Goal: Information Seeking & Learning: Learn about a topic

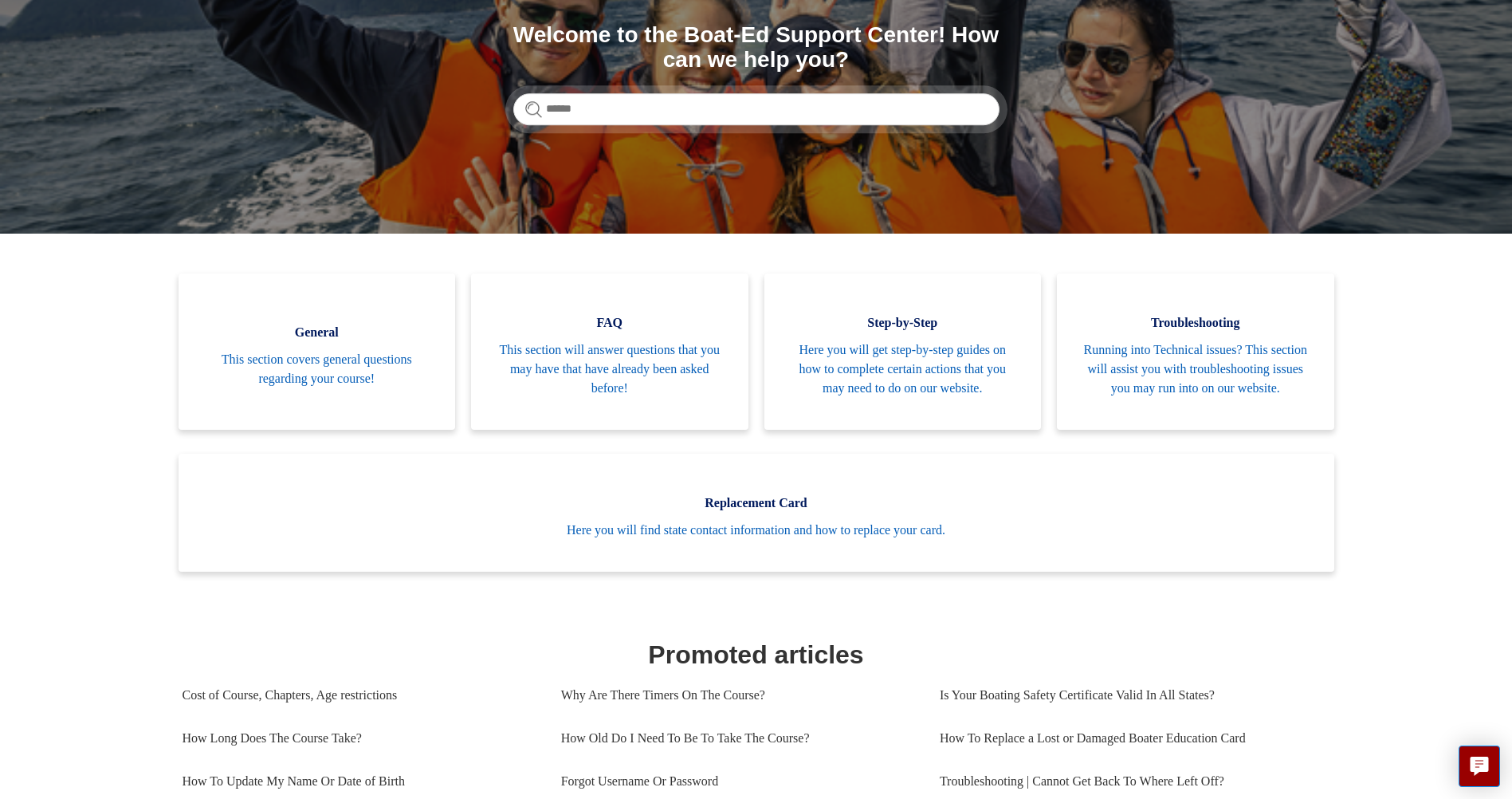
scroll to position [191, 0]
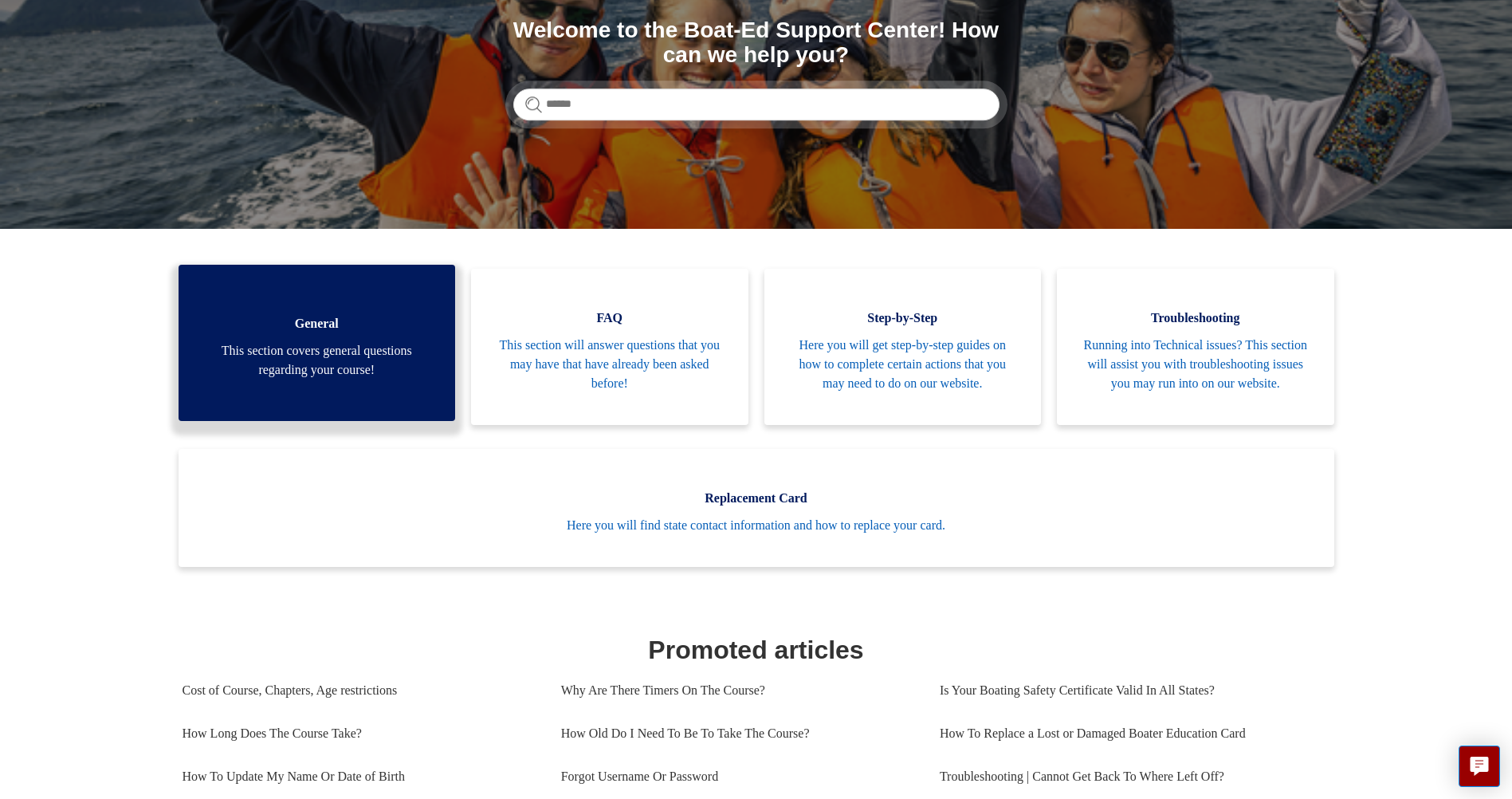
click at [400, 375] on span "This section covers general questions regarding your course!" at bounding box center [317, 361] width 230 height 39
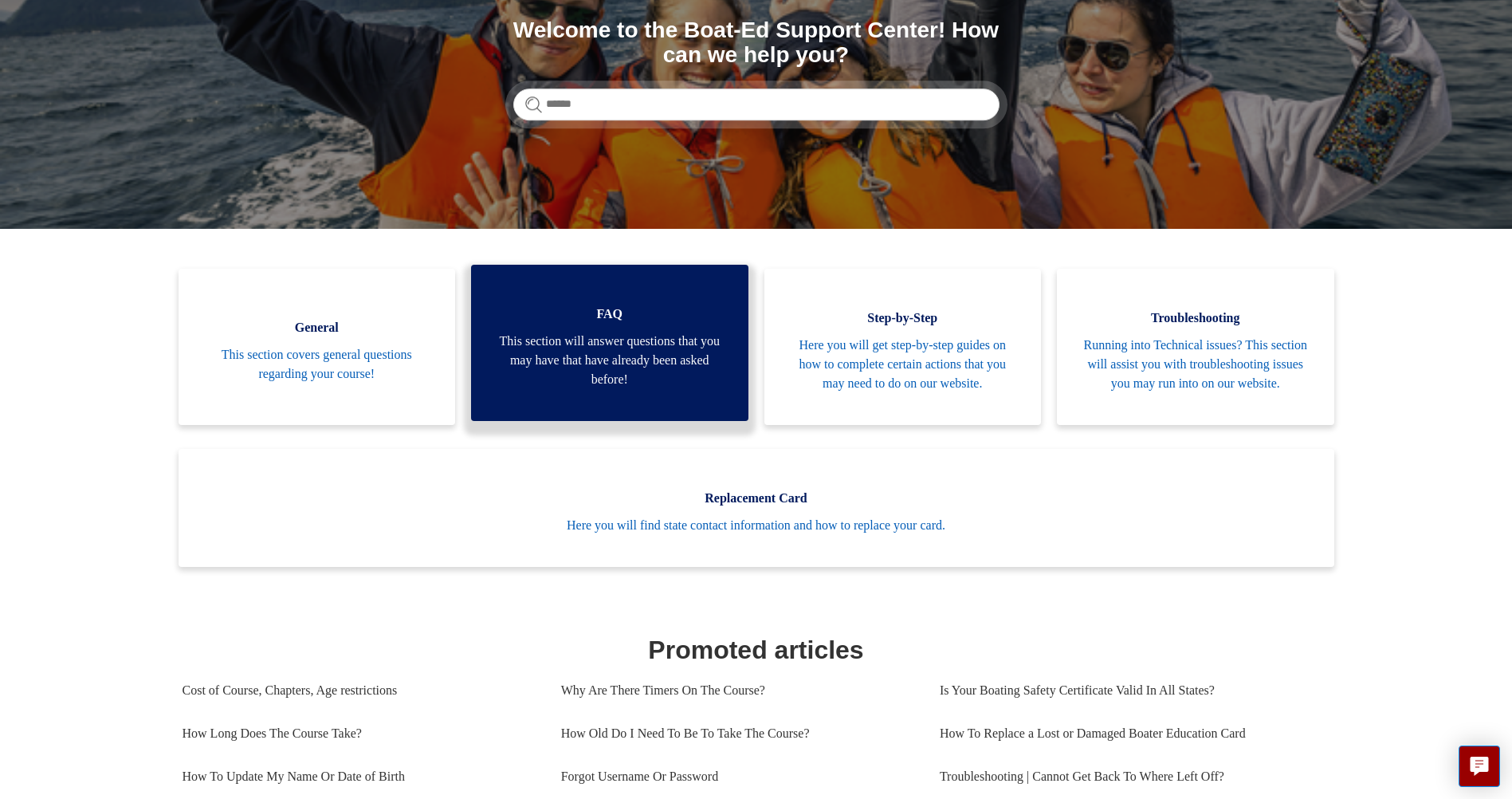
click at [654, 377] on span "This section will answer questions that you may have that have already been ask…" at bounding box center [610, 360] width 230 height 57
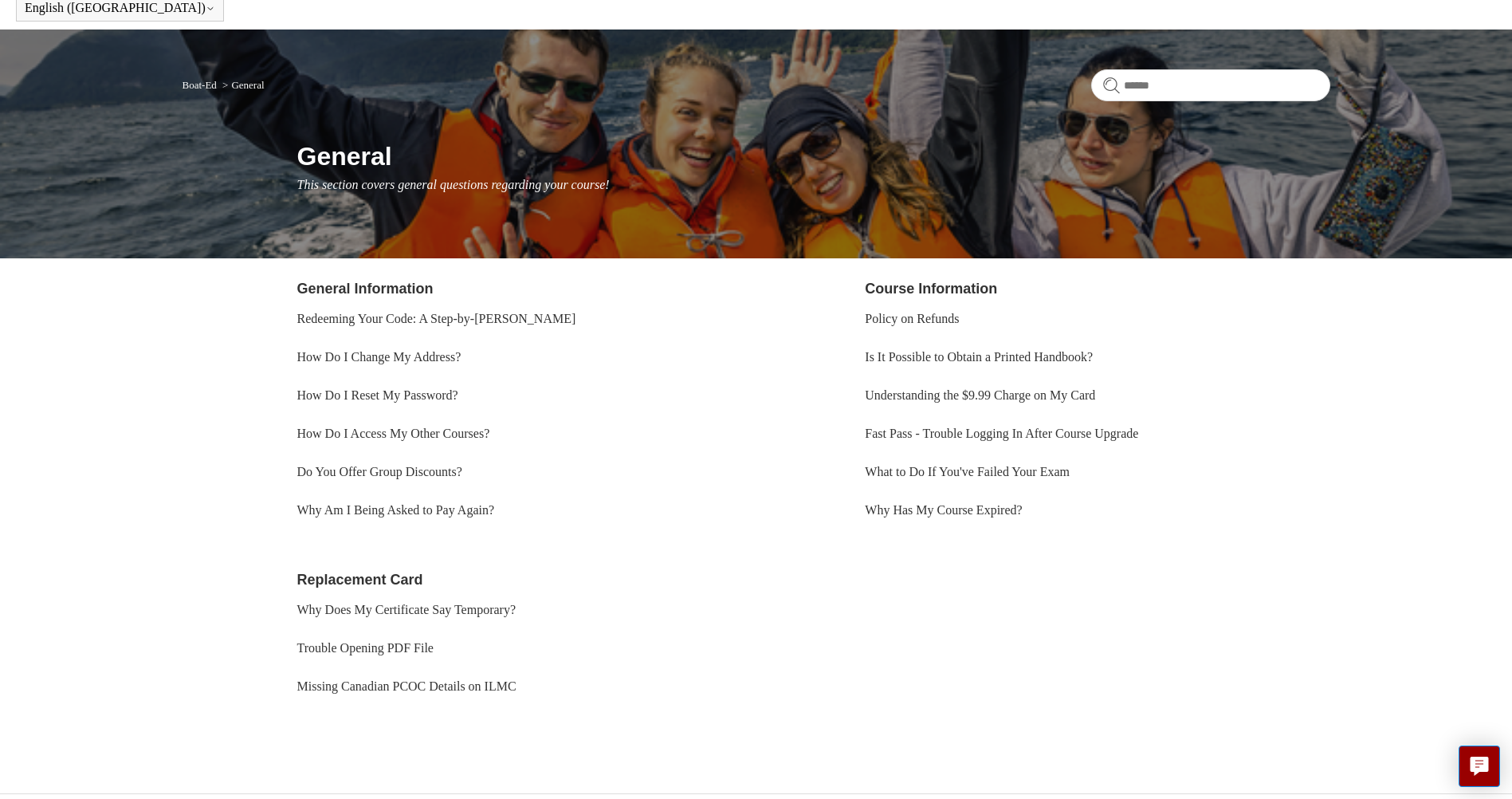
scroll to position [102, 0]
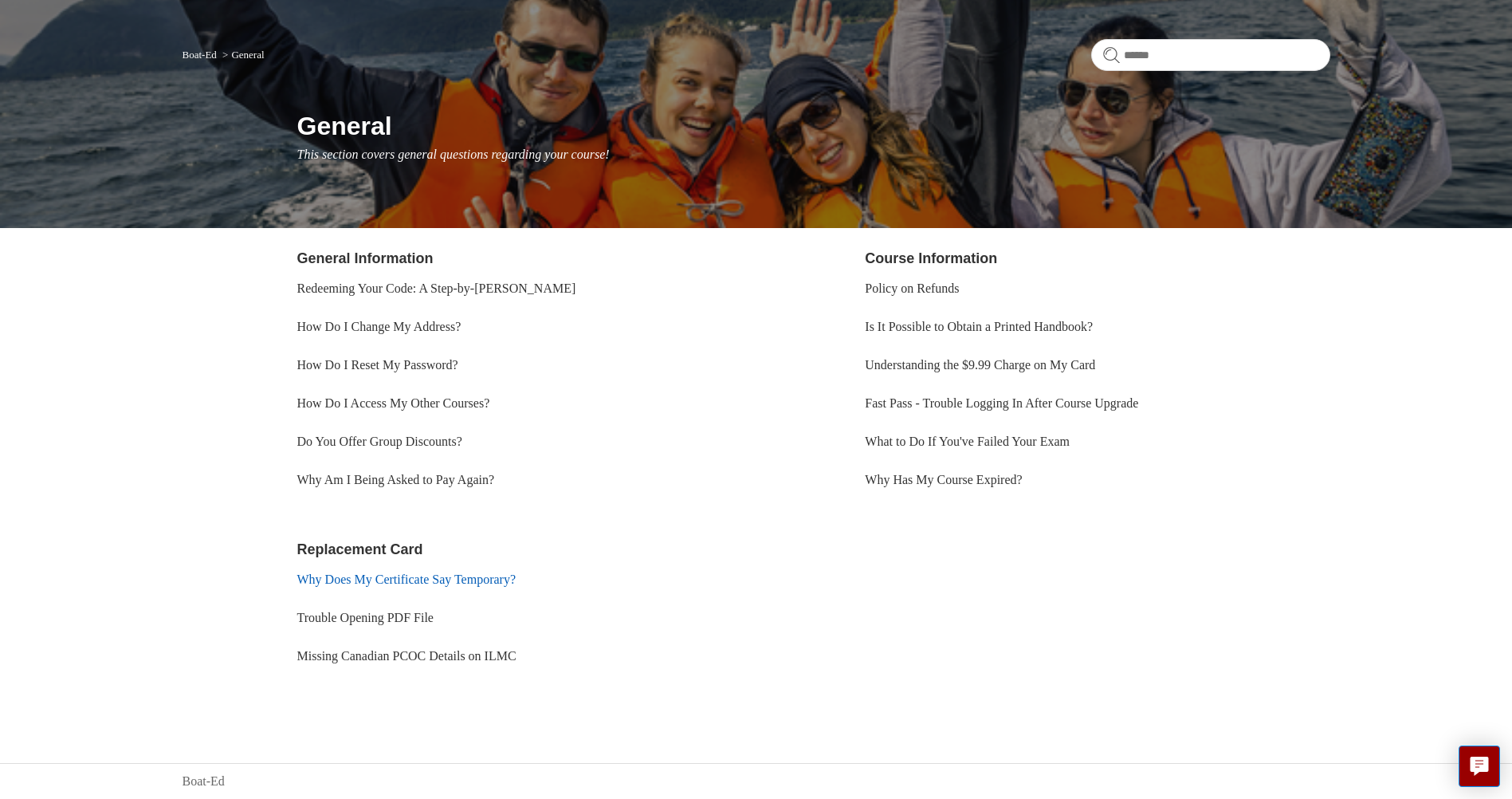
click at [413, 585] on link "Why Does My Certificate Say Temporary?" at bounding box center [406, 579] width 219 height 14
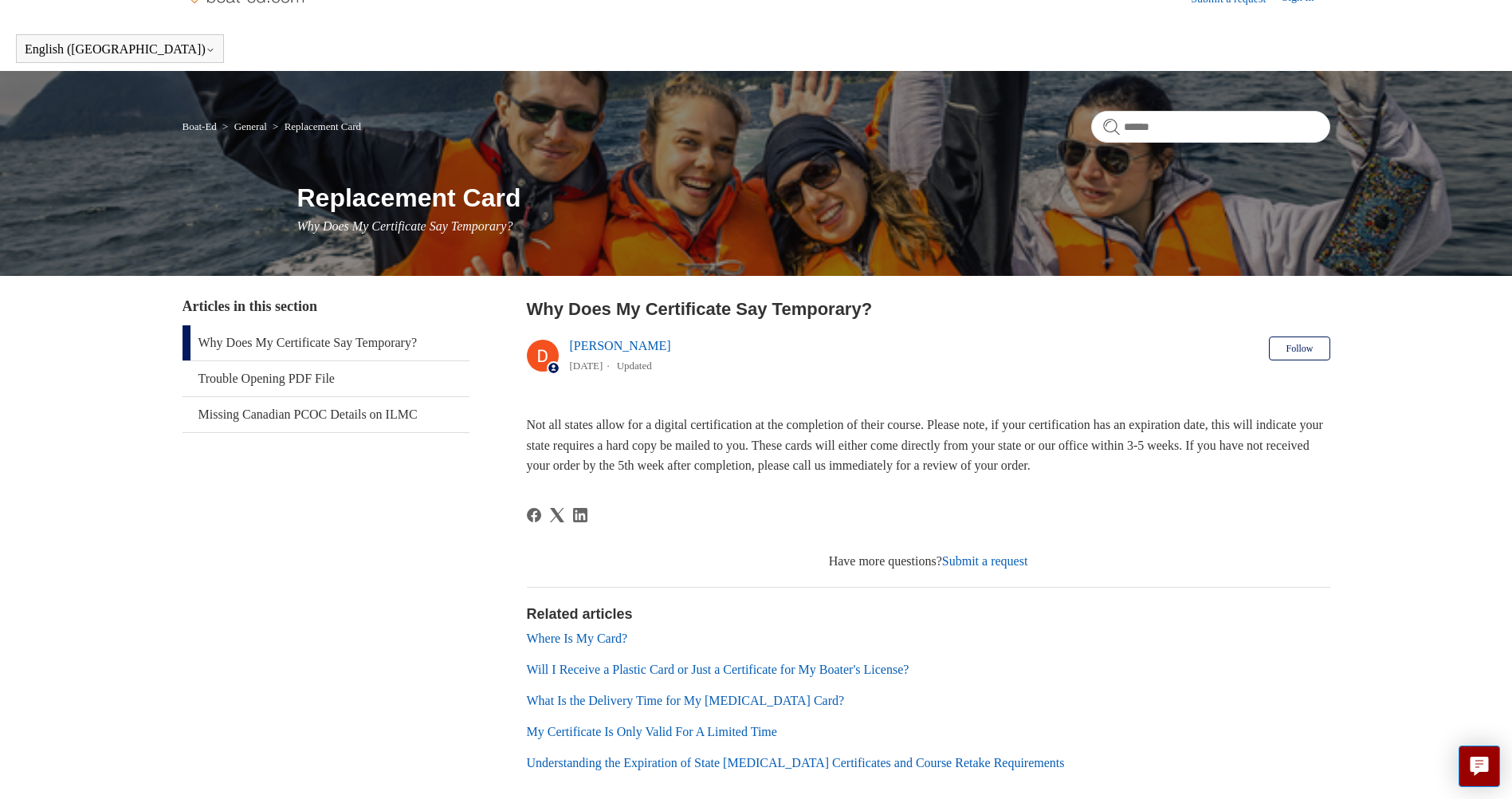
scroll to position [32, 0]
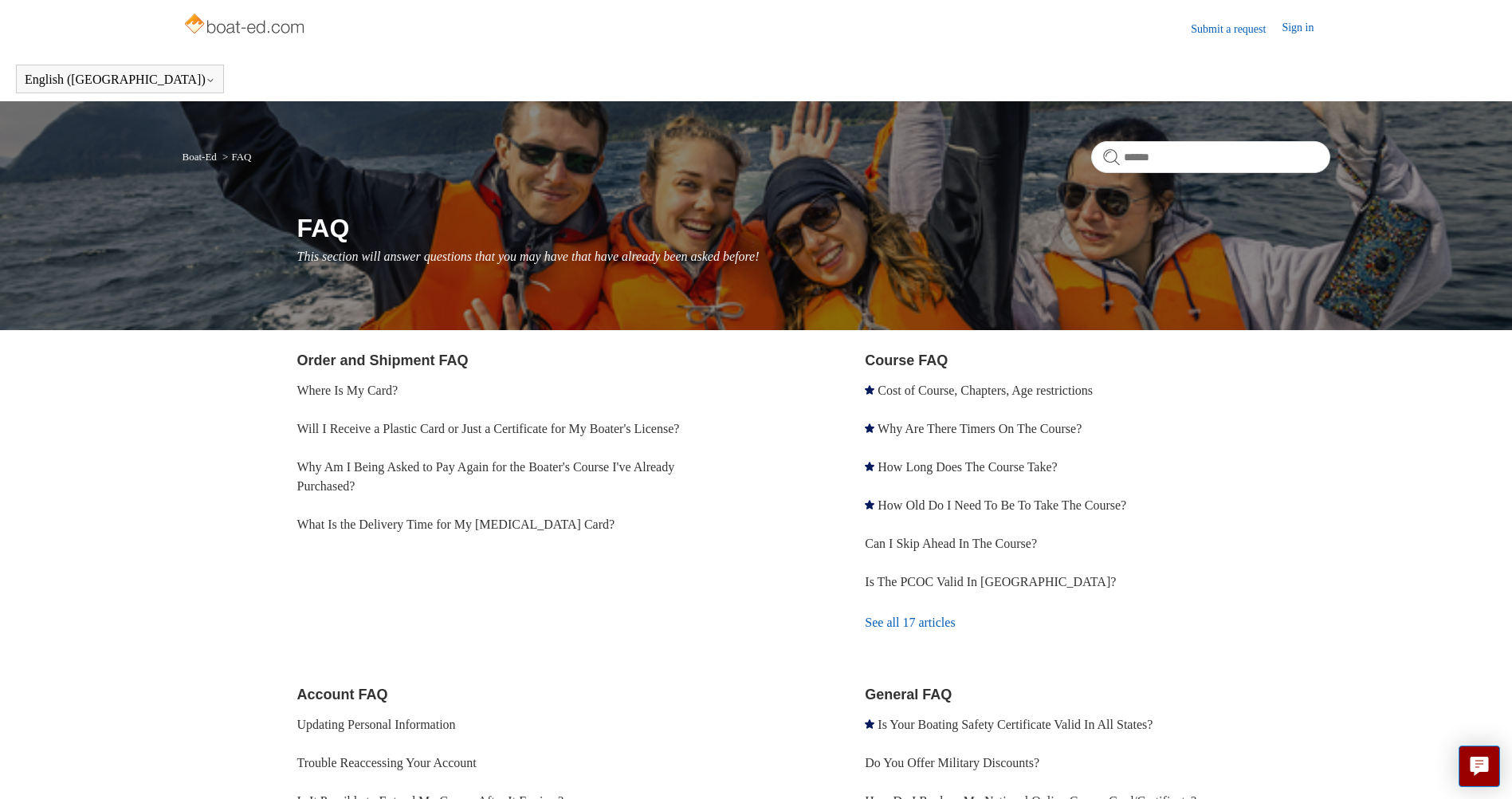
click at [209, 540] on div "Order and Shipment FAQ Where Is My Card? Will I Receive a Plastic Card or Just …" at bounding box center [756, 694] width 1148 height 687
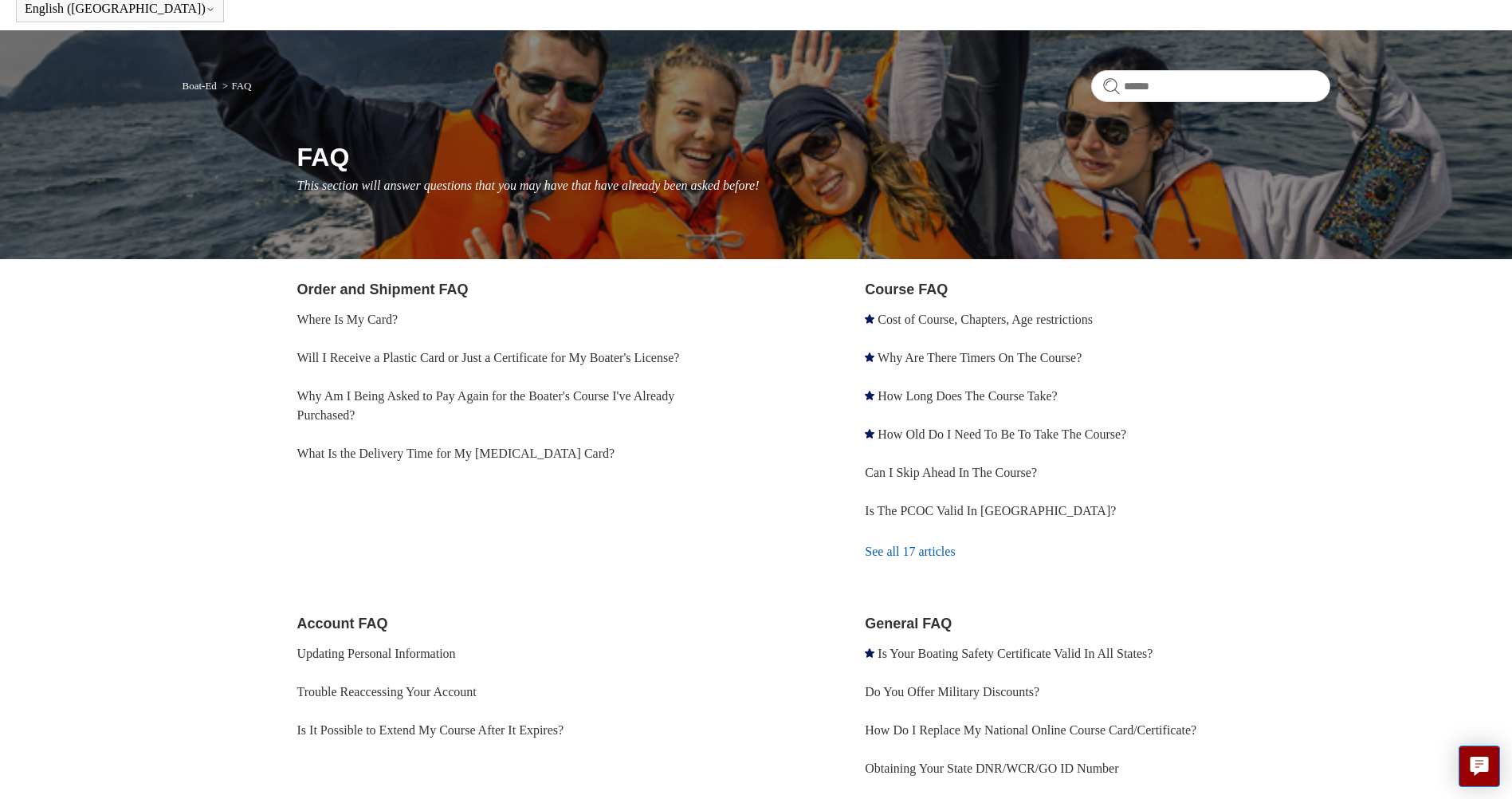
scroll to position [96, 0]
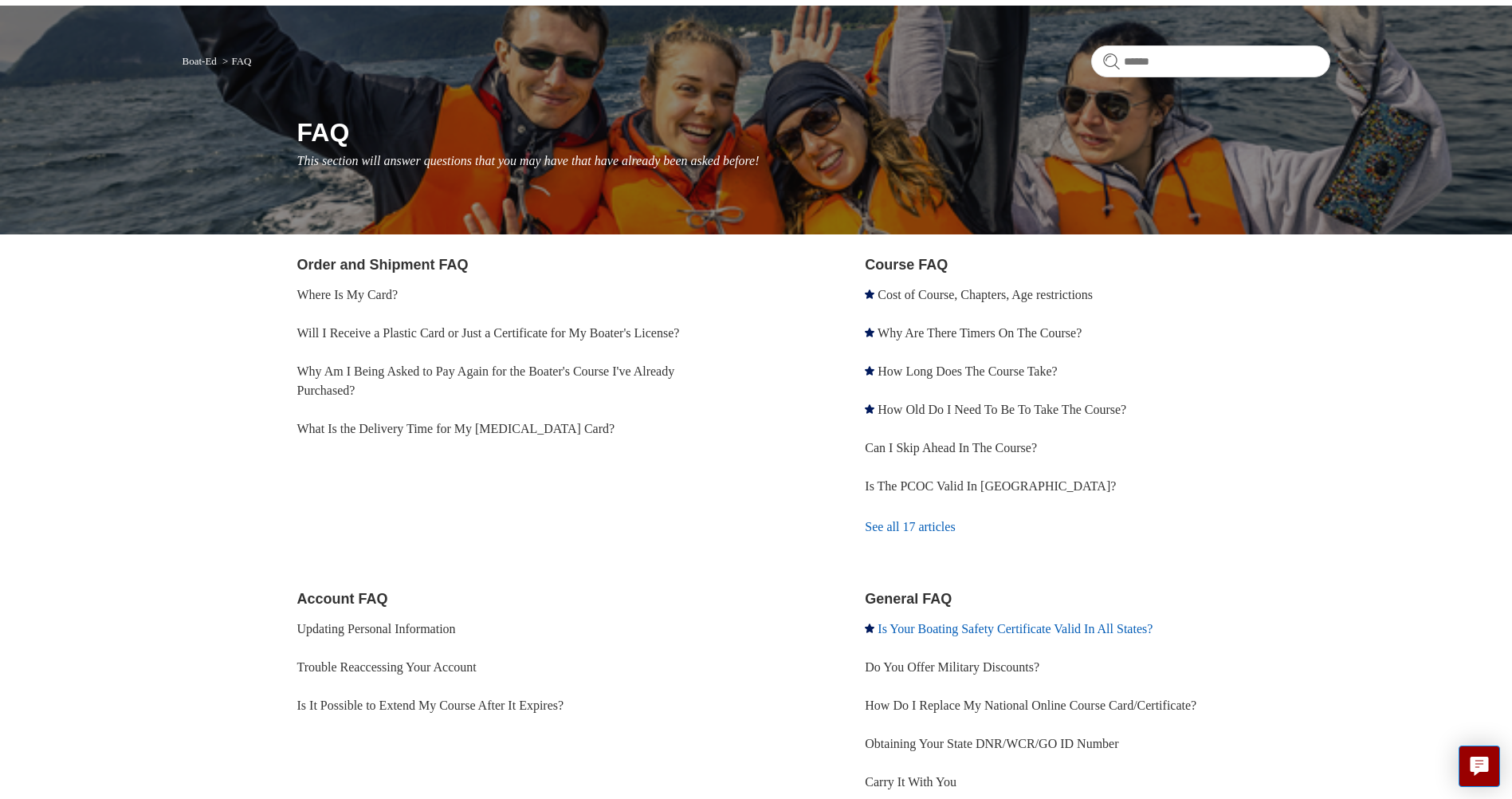
click at [930, 623] on link "Is Your Boating Safety Certificate Valid In All States?" at bounding box center [1015, 628] width 275 height 14
click at [979, 301] on link "Cost of Course, Chapters, Age restrictions" at bounding box center [985, 294] width 215 height 14
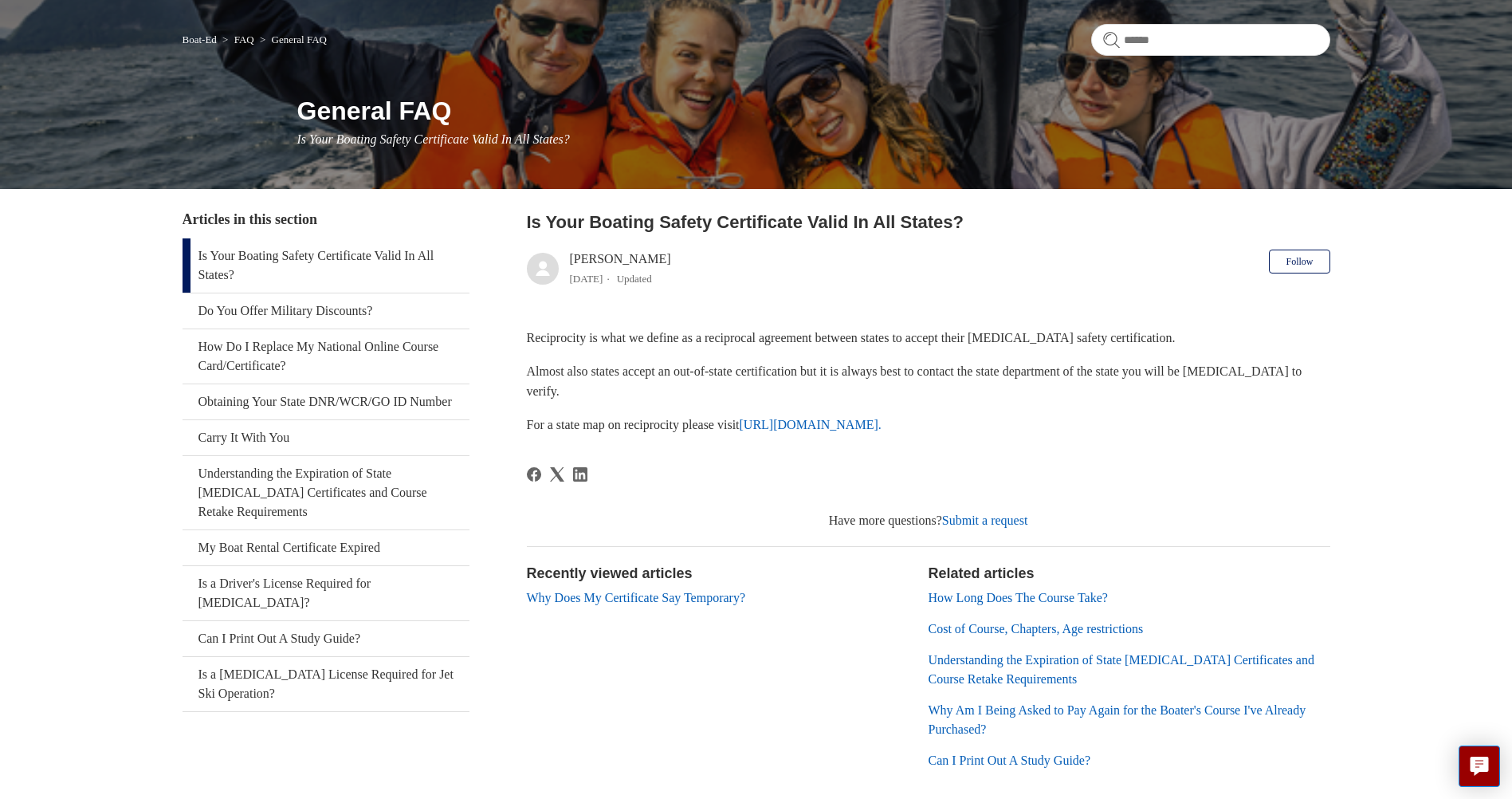
scroll to position [128, 0]
